Goal: Navigation & Orientation: Find specific page/section

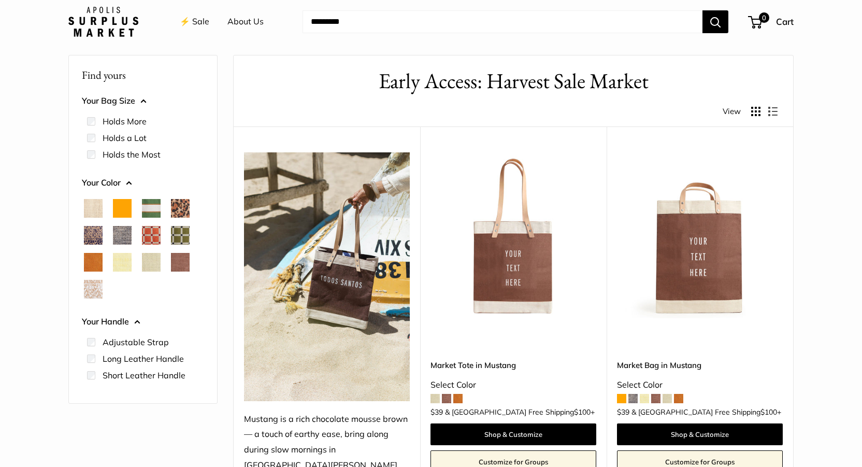
scroll to position [41, 0]
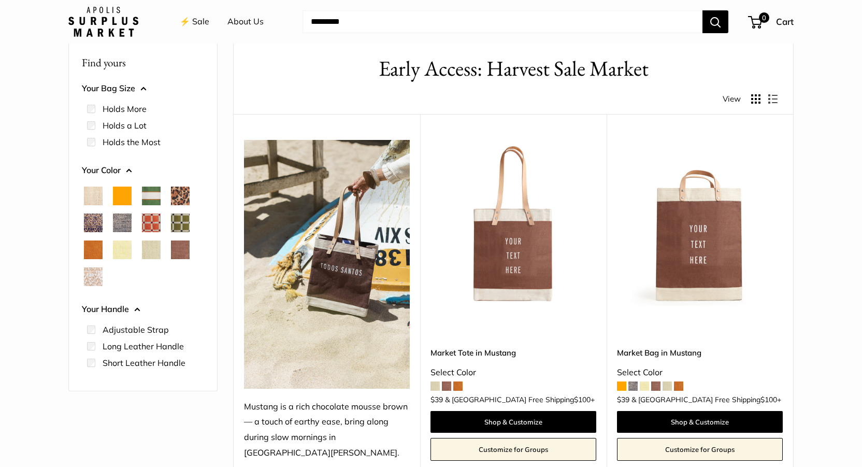
click at [93, 223] on span "Blue Porcelain" at bounding box center [93, 222] width 19 height 19
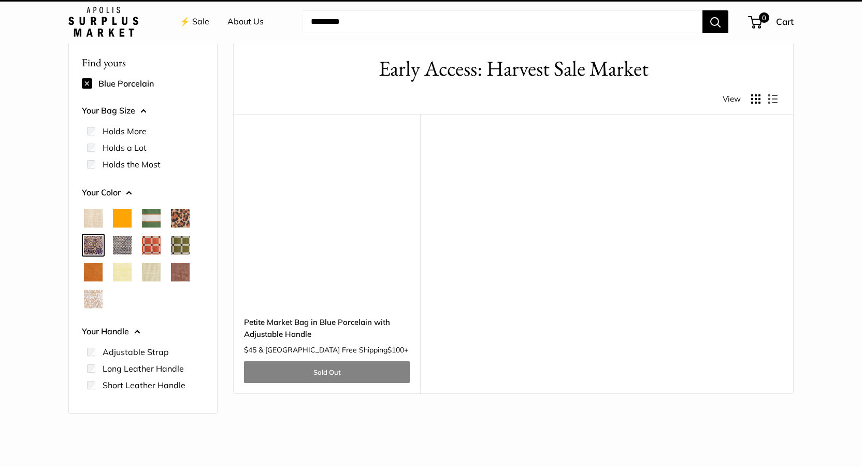
scroll to position [27, 0]
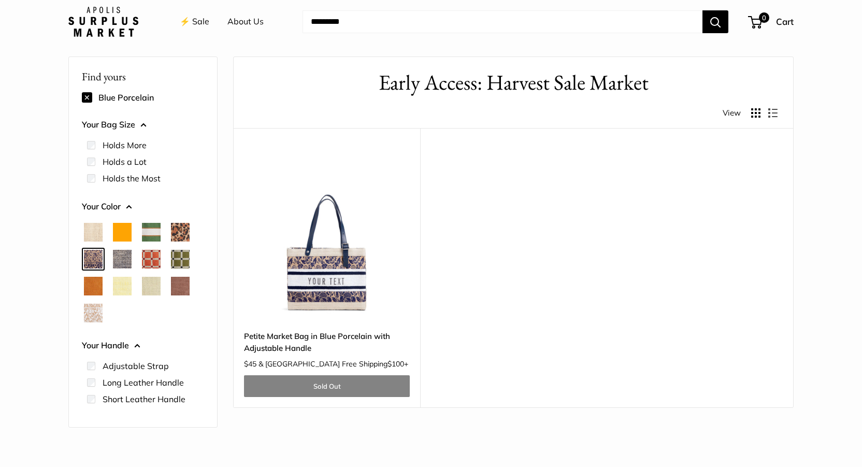
click at [124, 257] on span "Chambray" at bounding box center [122, 259] width 19 height 19
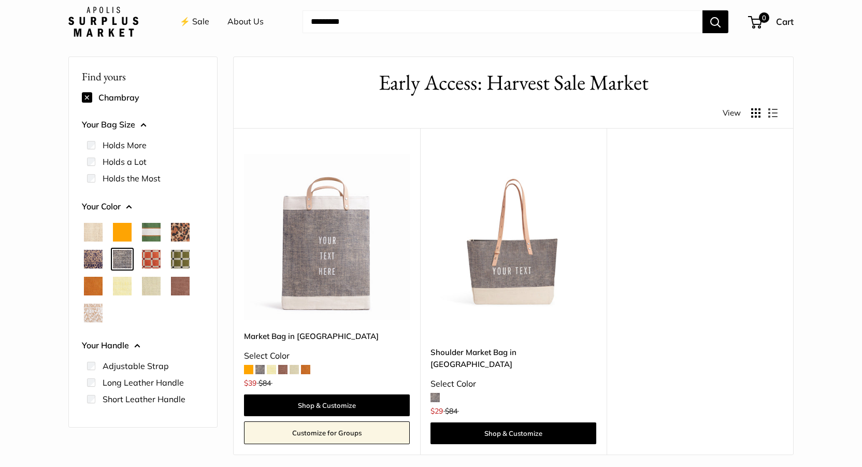
click at [88, 257] on span "Blue Porcelain" at bounding box center [93, 259] width 19 height 19
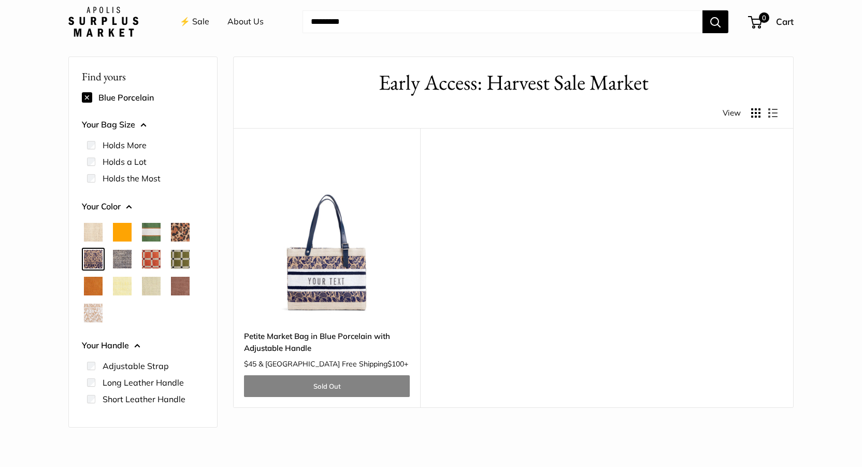
click at [148, 364] on label "Adjustable Strap" at bounding box center [136, 365] width 66 height 12
